Goal: Transaction & Acquisition: Purchase product/service

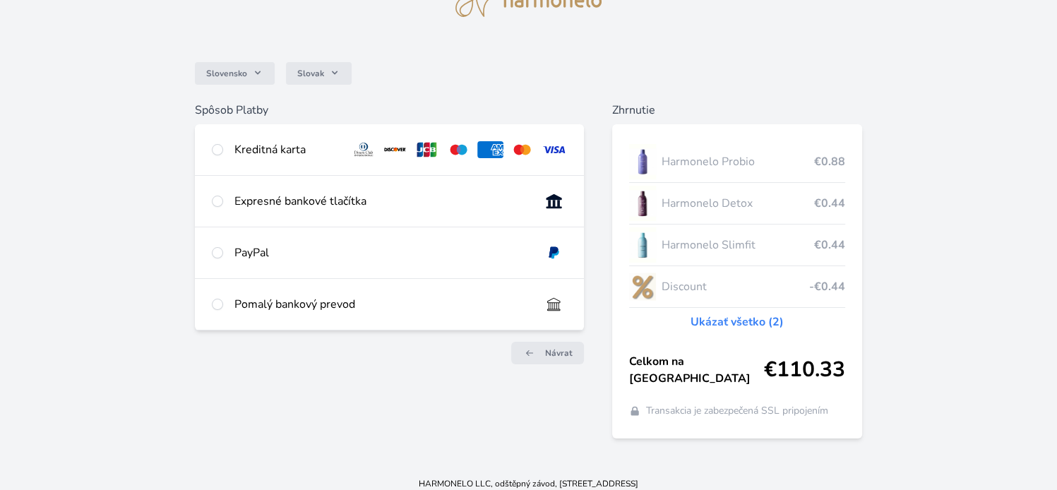
scroll to position [76, 0]
click at [217, 150] on input "radio" at bounding box center [217, 148] width 11 height 11
radio input "true"
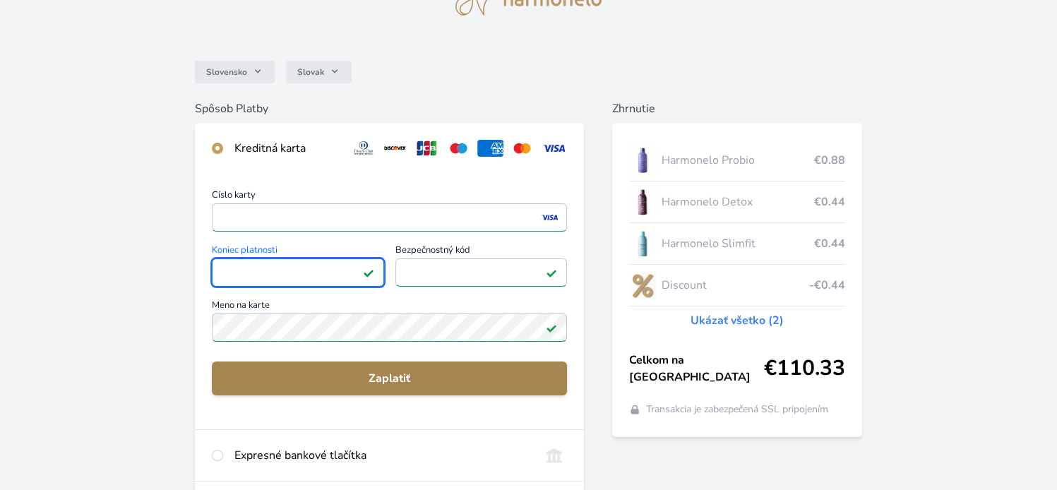
click at [392, 382] on span "Zaplatiť" at bounding box center [389, 378] width 332 height 17
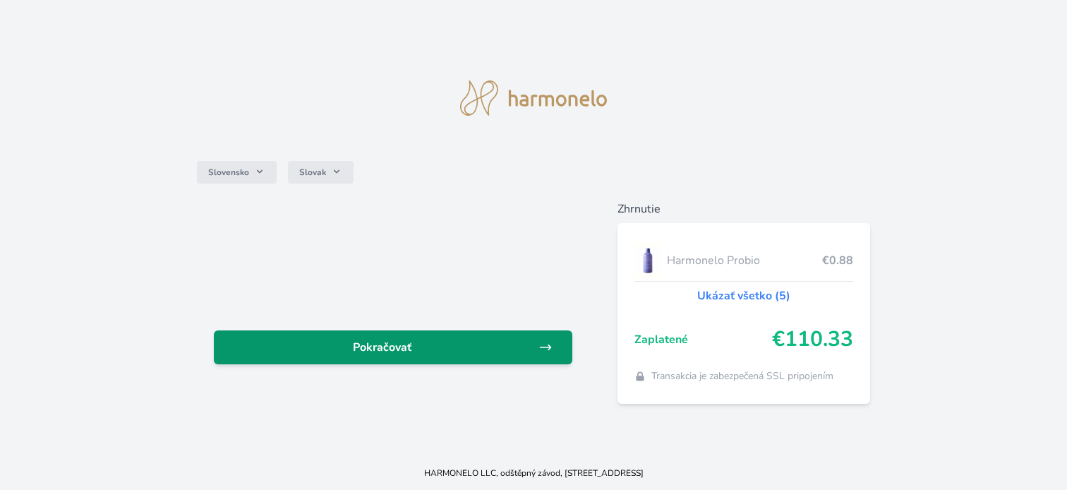
click at [394, 347] on span "Pokračovať" at bounding box center [382, 347] width 314 height 17
